Goal: Use online tool/utility

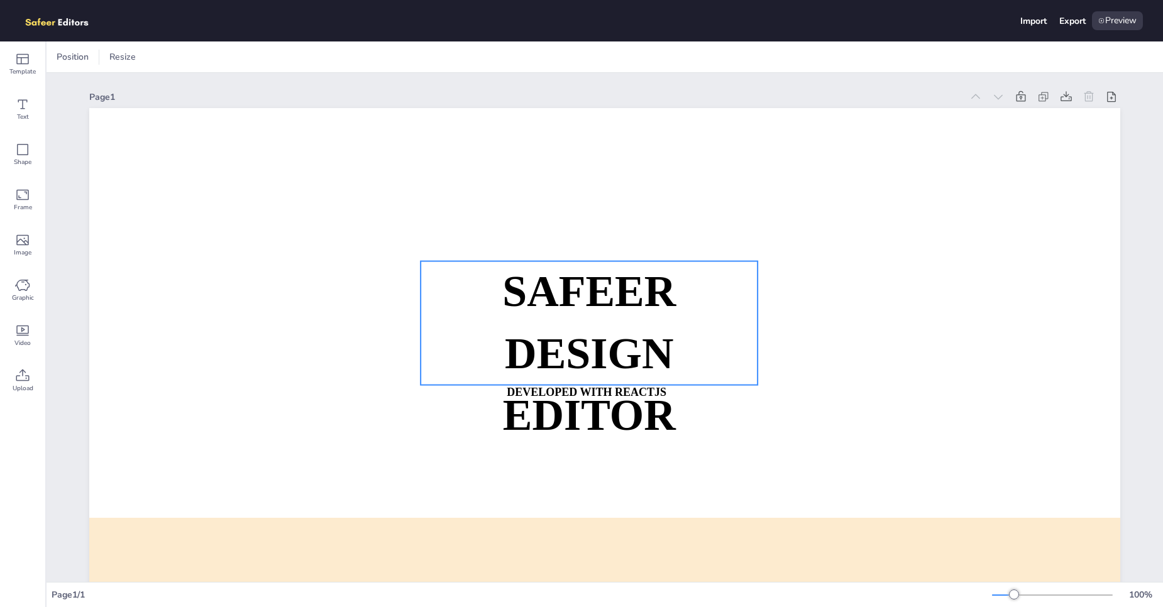
click at [468, 287] on p "SAFEER" at bounding box center [588, 292] width 337 height 62
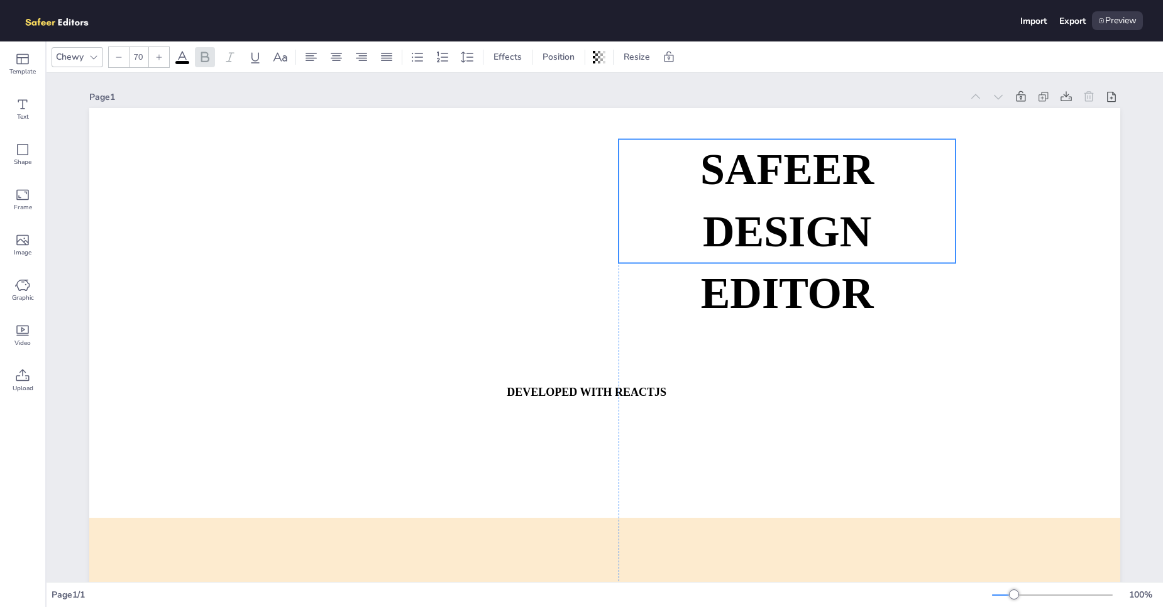
drag, startPoint x: 669, startPoint y: 328, endPoint x: 868, endPoint y: 215, distance: 229.1
click at [868, 215] on p "DESIGN EDITOR" at bounding box center [786, 262] width 337 height 123
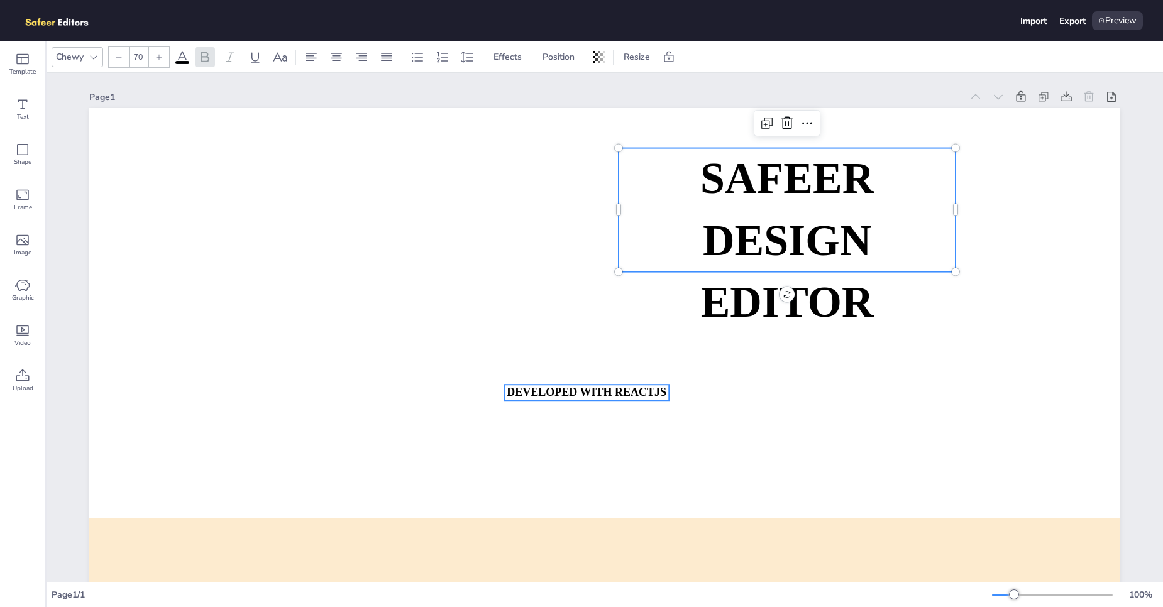
type input "18"
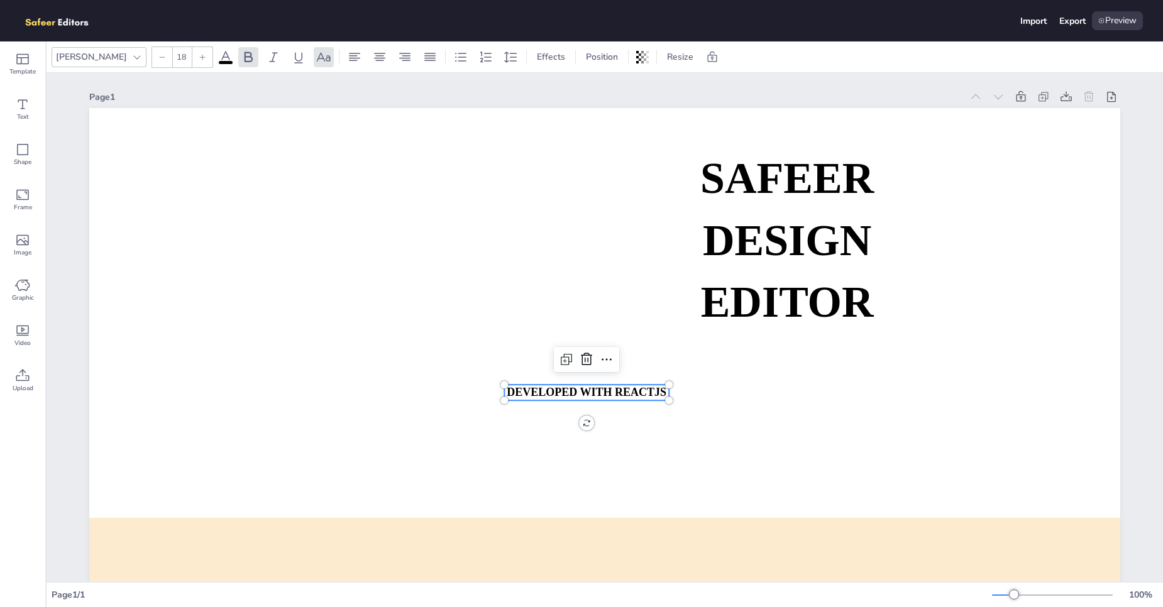
click at [636, 390] on strong "DEVELOPED WITH REACTJS" at bounding box center [587, 392] width 160 height 13
click at [633, 390] on strong "DEVELOPED WITH REACTJS" at bounding box center [587, 392] width 160 height 13
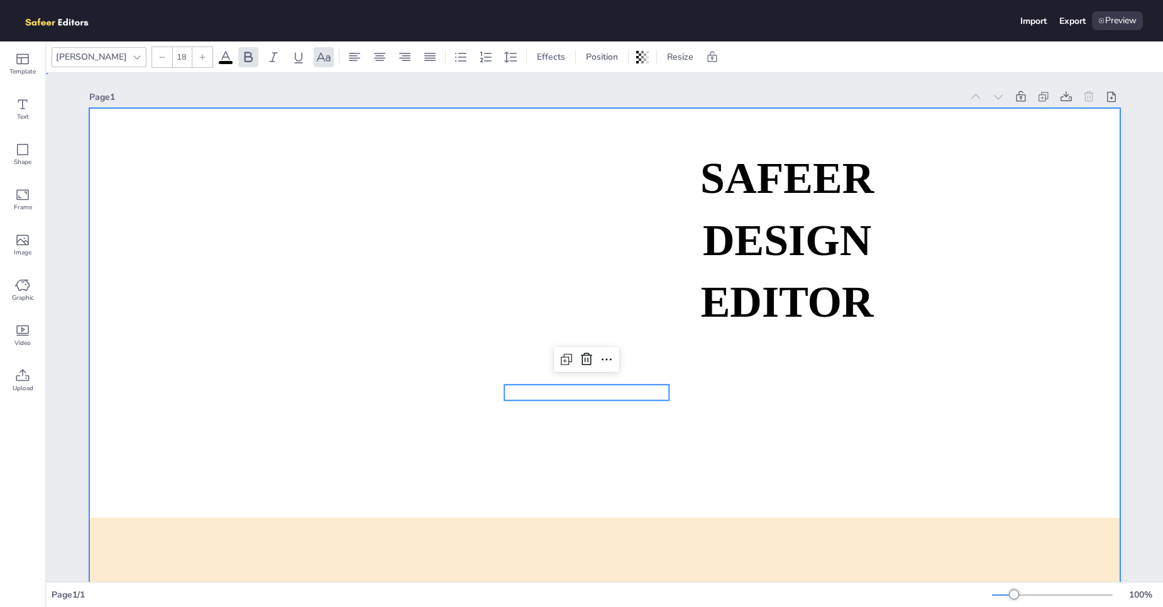
click at [667, 427] on div at bounding box center [604, 398] width 1031 height 581
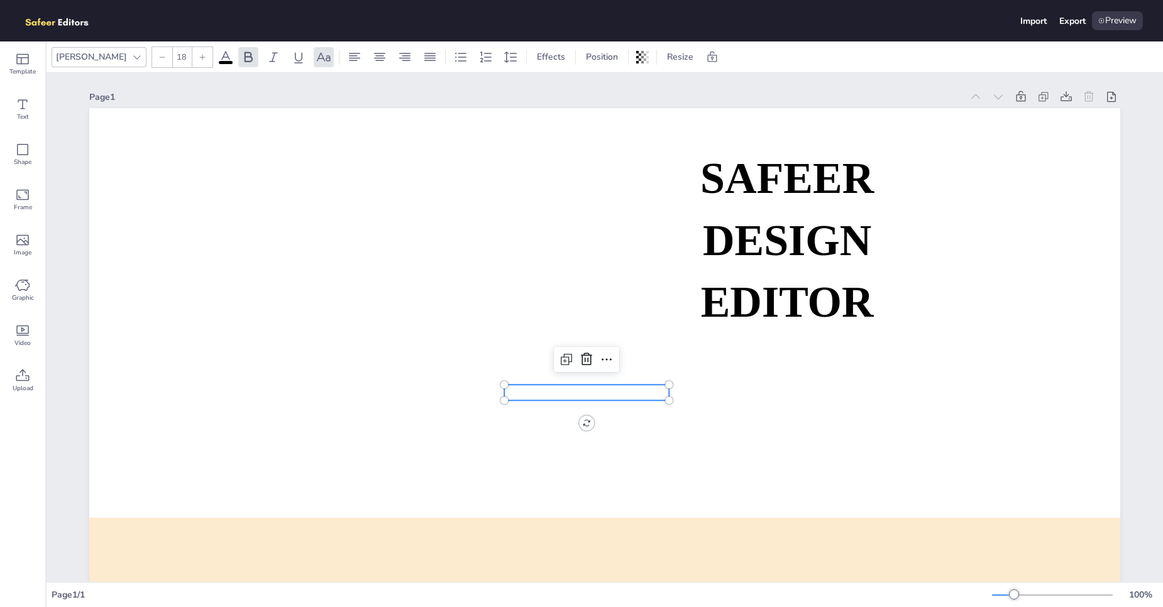
click at [598, 395] on p at bounding box center [586, 393] width 165 height 16
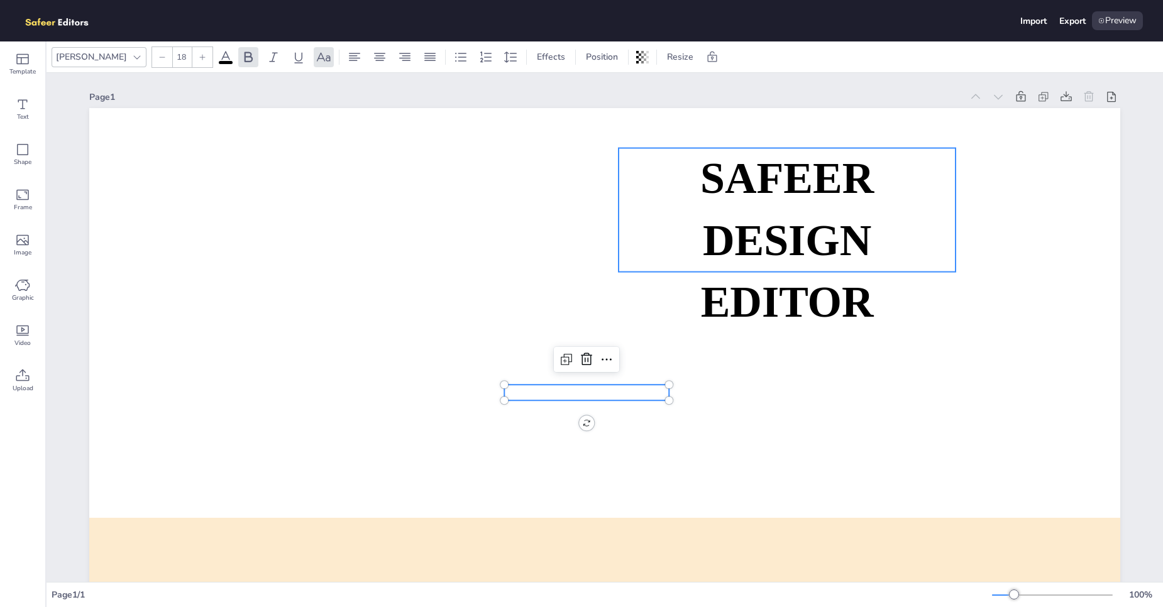
type input "70"
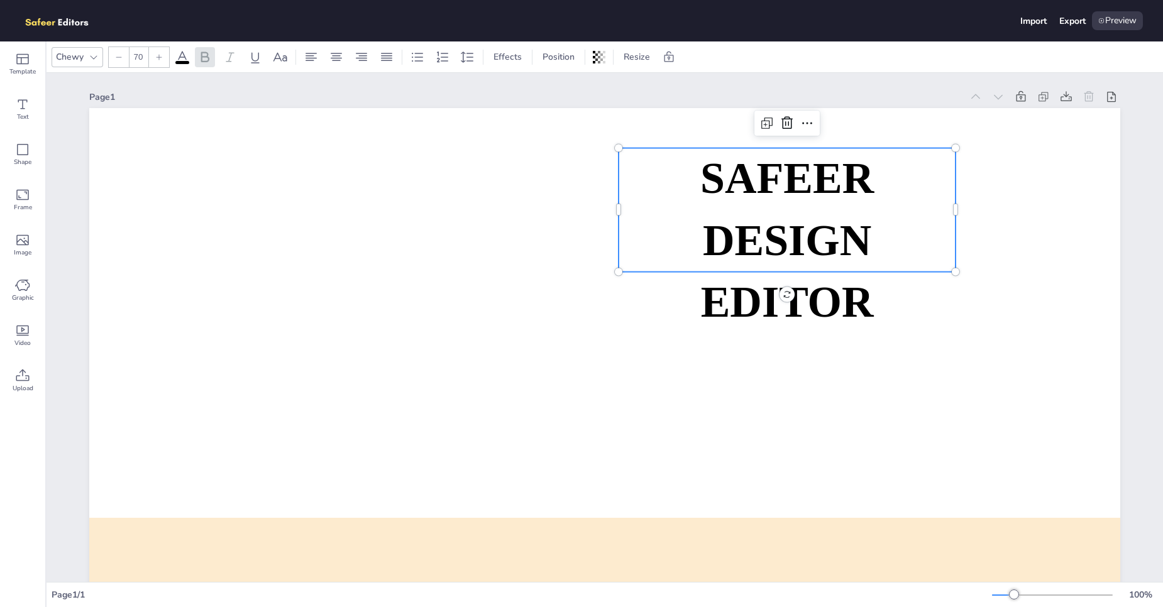
click at [761, 275] on p "DESIGN EDITOR" at bounding box center [786, 271] width 337 height 123
click at [822, 226] on strong "DESIGN EDITOR" at bounding box center [787, 271] width 173 height 110
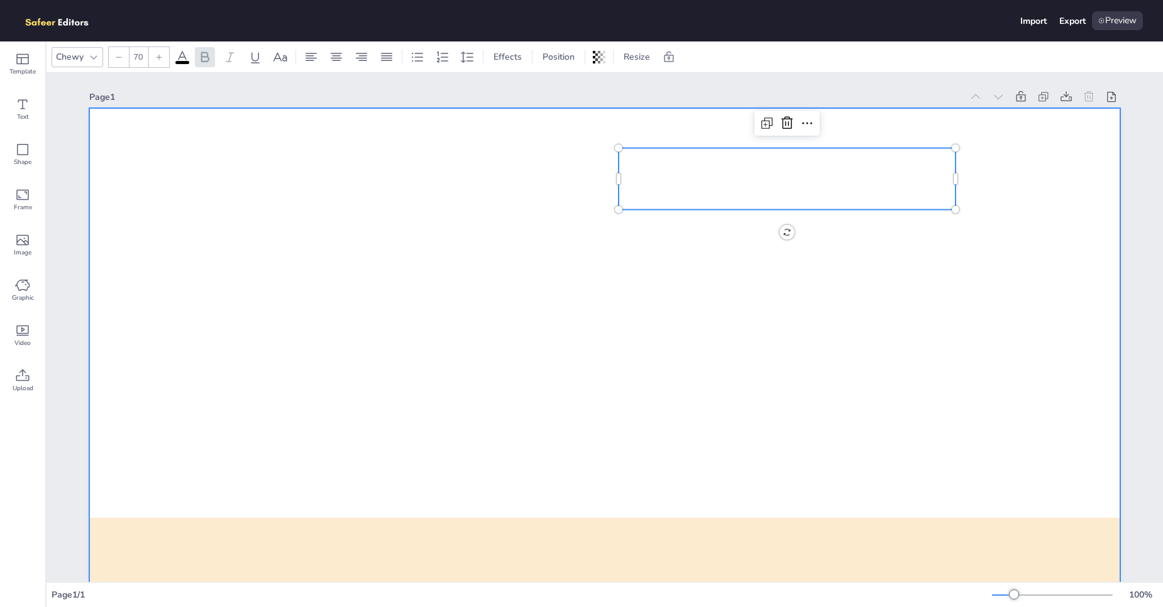
click at [867, 306] on div at bounding box center [604, 398] width 1031 height 581
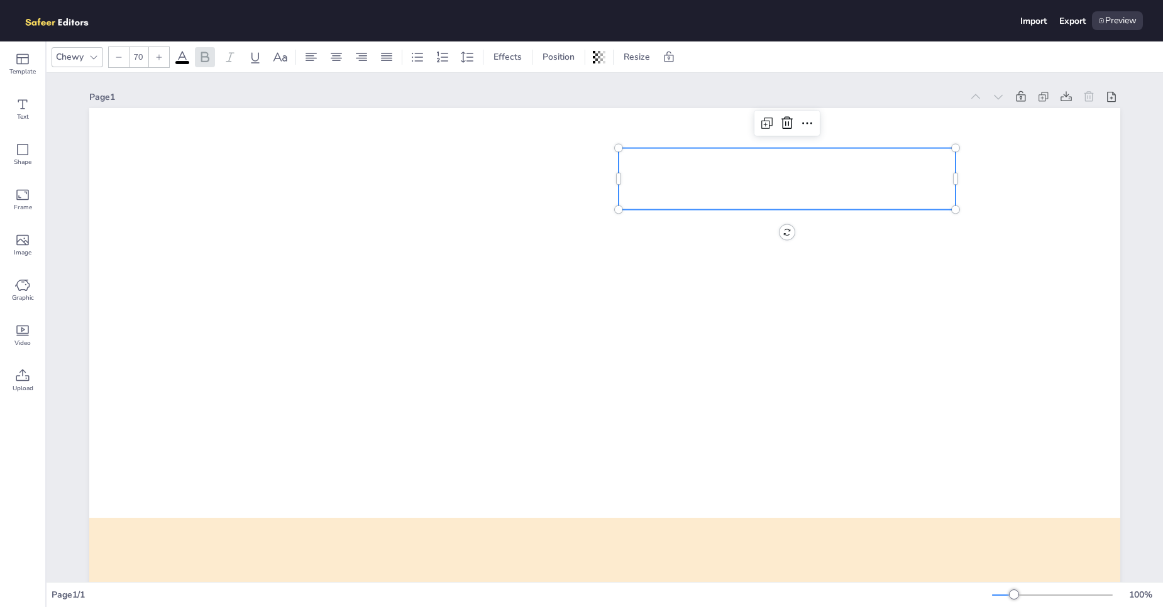
click at [805, 190] on p at bounding box center [786, 179] width 337 height 62
